Goal: Information Seeking & Learning: Learn about a topic

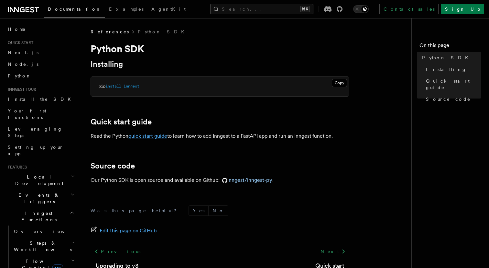
click at [146, 137] on link "quick start guide" at bounding box center [148, 136] width 39 height 6
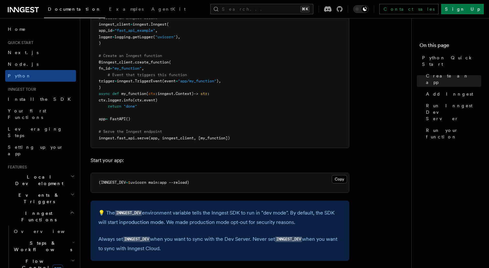
scroll to position [503, 0]
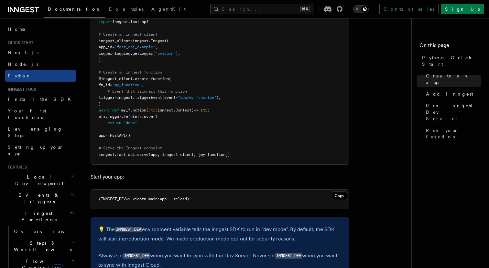
click at [361, 12] on icon "Toggle dark mode" at bounding box center [357, 9] width 6 height 6
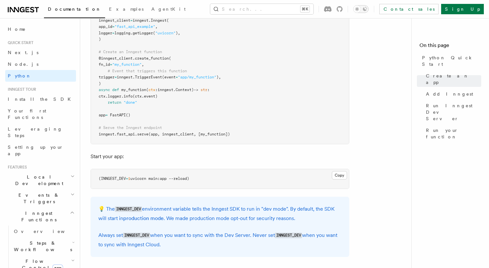
scroll to position [578, 0]
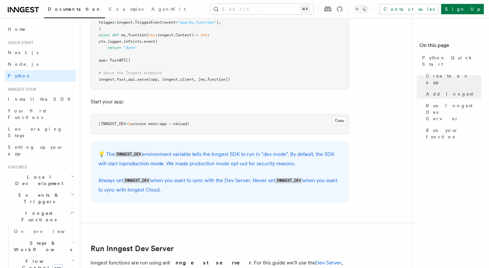
click at [190, 96] on article "Quick start Python Quick Start This guide will teach you how to add Inngest to …" at bounding box center [249, 255] width 316 height 1608
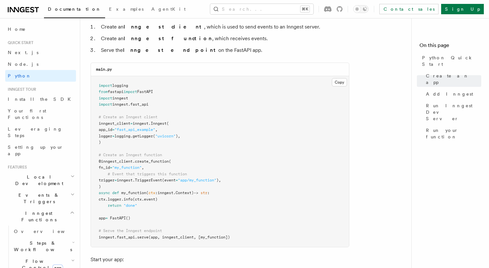
scroll to position [370, 0]
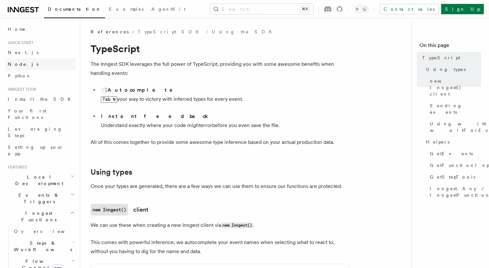
click at [13, 64] on span "Node.js" at bounding box center [23, 64] width 31 height 5
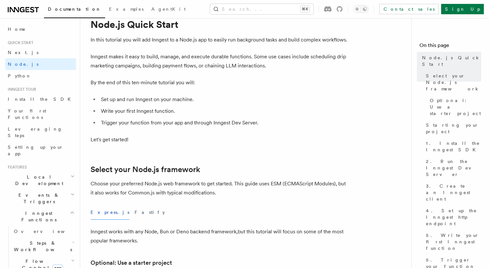
scroll to position [134, 0]
